Goal: Register for event/course

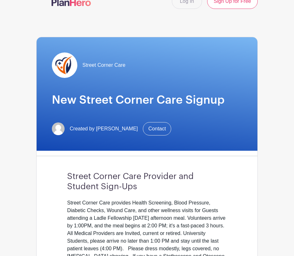
scroll to position [14, 0]
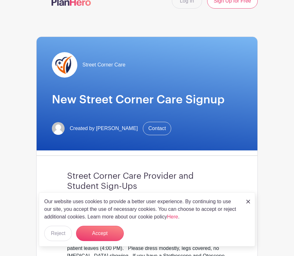
click at [249, 201] on img at bounding box center [249, 202] width 4 height 4
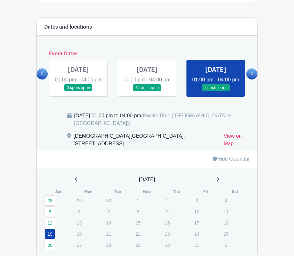
scroll to position [285, 0]
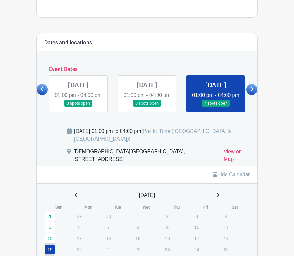
click at [255, 95] on link at bounding box center [252, 89] width 11 height 11
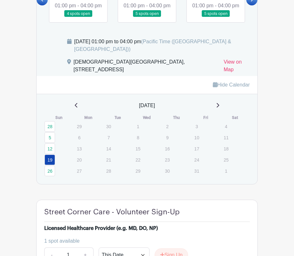
scroll to position [270, 0]
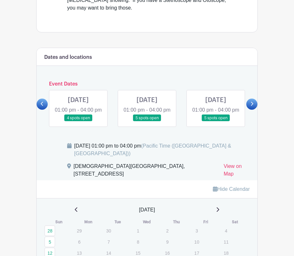
click at [216, 122] on link at bounding box center [216, 122] width 0 height 0
click at [147, 122] on link at bounding box center [147, 122] width 0 height 0
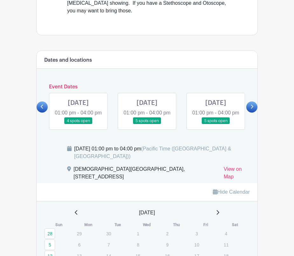
scroll to position [273, 0]
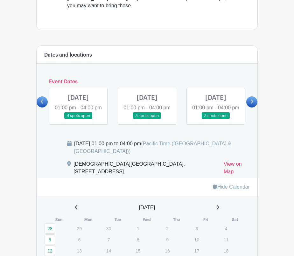
click at [147, 119] on link at bounding box center [147, 119] width 0 height 0
click at [251, 104] on icon at bounding box center [252, 101] width 3 height 5
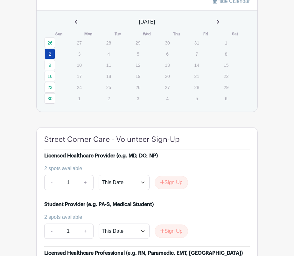
scroll to position [458, 0]
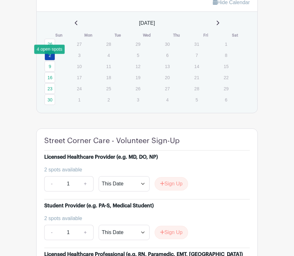
click at [49, 49] on link "26" at bounding box center [50, 44] width 11 height 11
click at [49, 72] on link "9" at bounding box center [50, 66] width 11 height 11
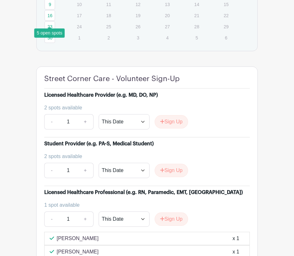
scroll to position [751, 0]
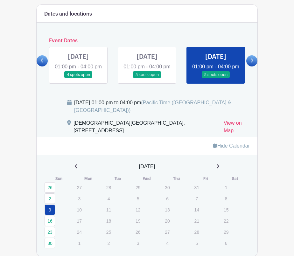
scroll to position [306, 0]
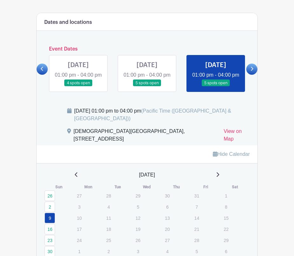
click at [147, 87] on link at bounding box center [147, 87] width 0 height 0
click at [45, 75] on link at bounding box center [42, 69] width 11 height 11
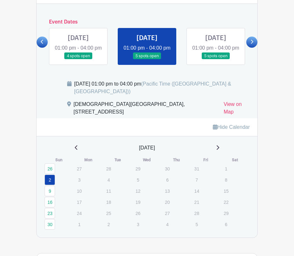
scroll to position [315, 0]
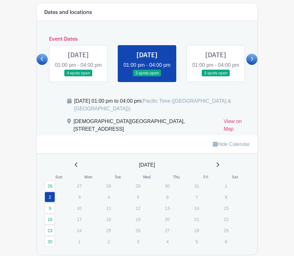
click at [255, 65] on link at bounding box center [252, 59] width 11 height 11
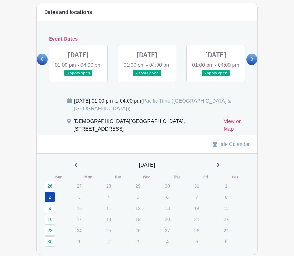
click at [78, 77] on link at bounding box center [78, 77] width 0 height 0
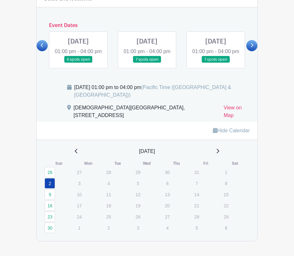
scroll to position [331, 0]
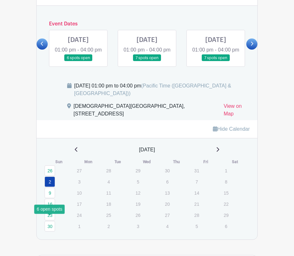
click at [49, 210] on link "16" at bounding box center [50, 204] width 11 height 11
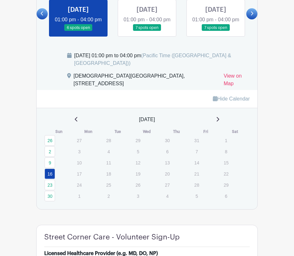
scroll to position [360, 0]
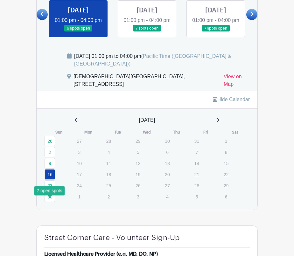
click at [49, 191] on link "23" at bounding box center [50, 186] width 11 height 11
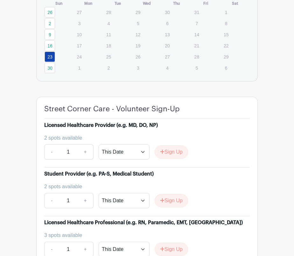
scroll to position [481, 0]
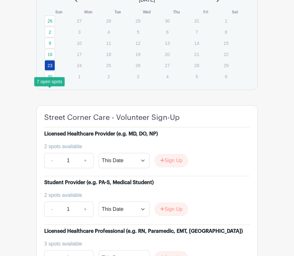
click at [49, 82] on link "30" at bounding box center [50, 76] width 11 height 11
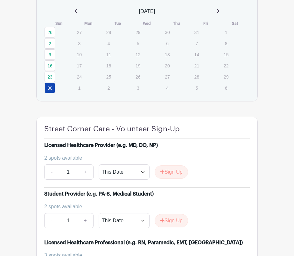
scroll to position [232, 0]
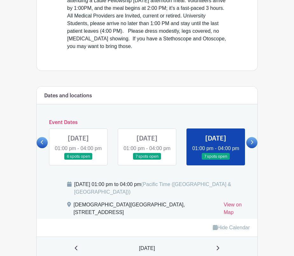
click at [254, 145] on icon at bounding box center [252, 142] width 3 height 5
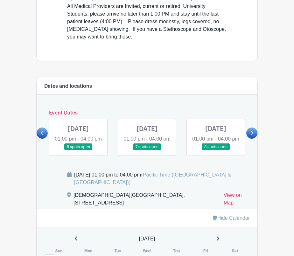
scroll to position [242, 0]
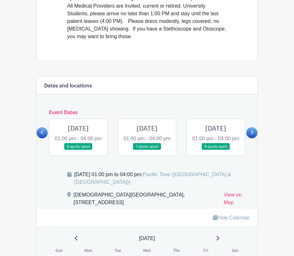
click at [78, 150] on link at bounding box center [78, 150] width 0 height 0
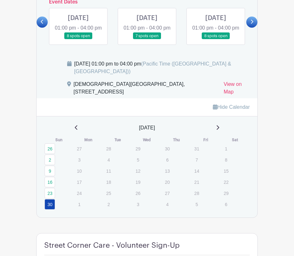
scroll to position [370, 0]
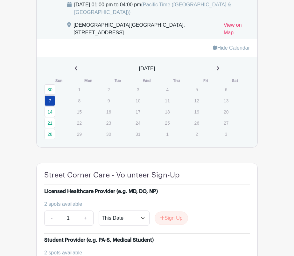
scroll to position [412, 0]
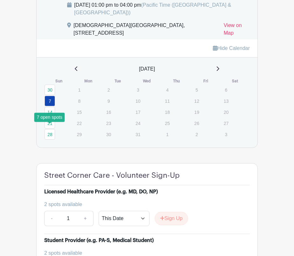
click at [49, 118] on link "14" at bounding box center [50, 112] width 11 height 11
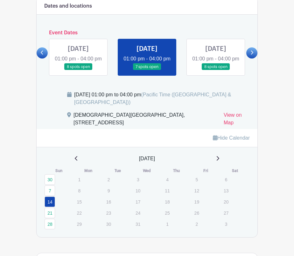
scroll to position [321, 0]
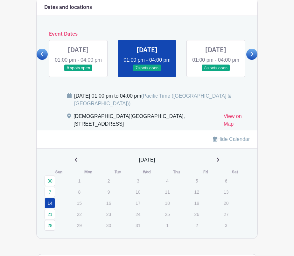
click at [216, 72] on link at bounding box center [216, 72] width 0 height 0
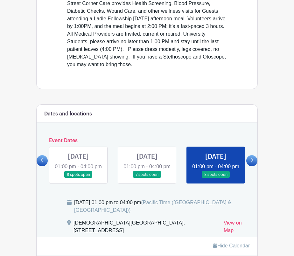
scroll to position [266, 0]
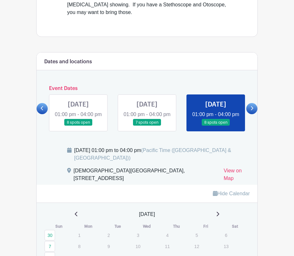
click at [249, 114] on link at bounding box center [252, 108] width 11 height 11
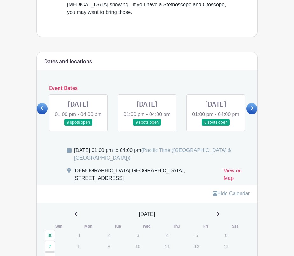
click at [78, 126] on link at bounding box center [78, 126] width 0 height 0
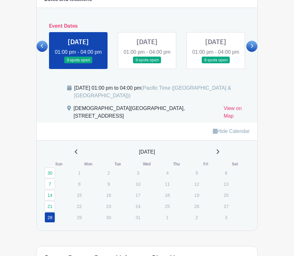
scroll to position [320, 0]
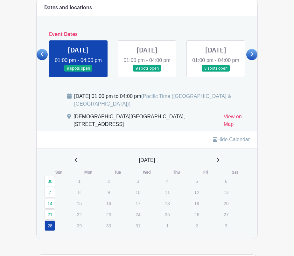
click at [216, 72] on link at bounding box center [216, 72] width 0 height 0
